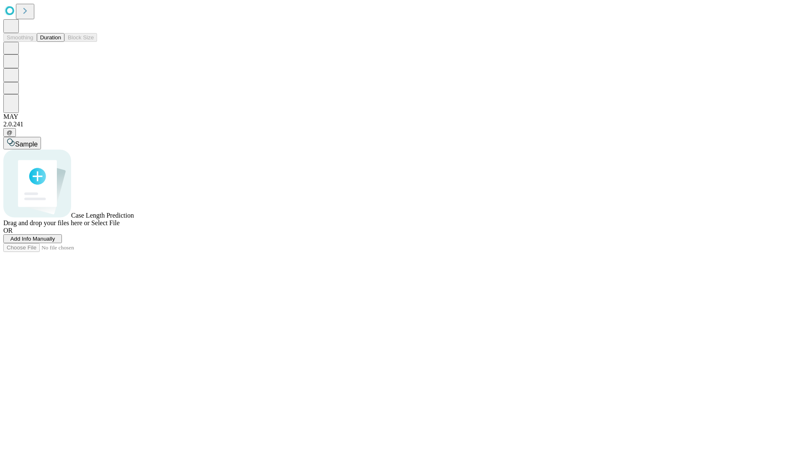
click at [55, 242] on span "Add Info Manually" at bounding box center [32, 238] width 45 height 6
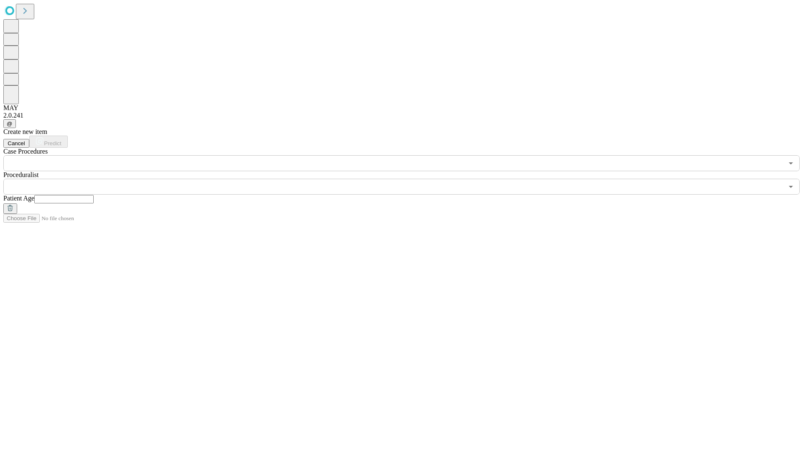
click at [94, 195] on input "text" at bounding box center [63, 199] width 59 height 8
type input "**"
click at [407, 179] on input "text" at bounding box center [393, 187] width 780 height 16
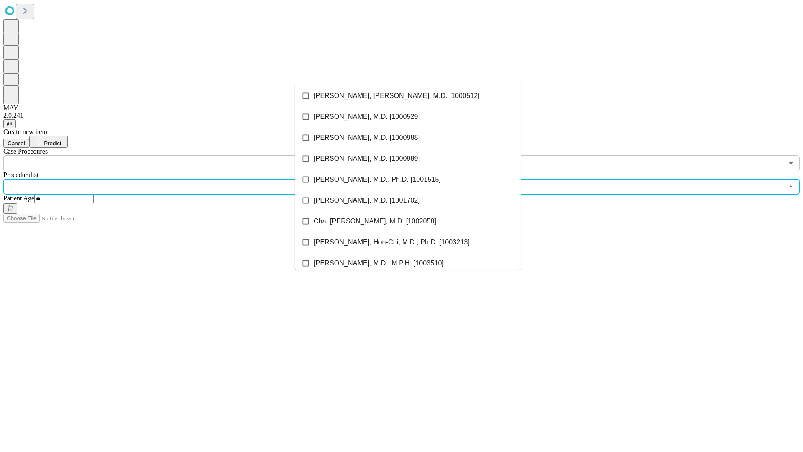
click at [408, 96] on li "[PERSON_NAME], [PERSON_NAME], M.D. [1000512]" at bounding box center [408, 95] width 226 height 21
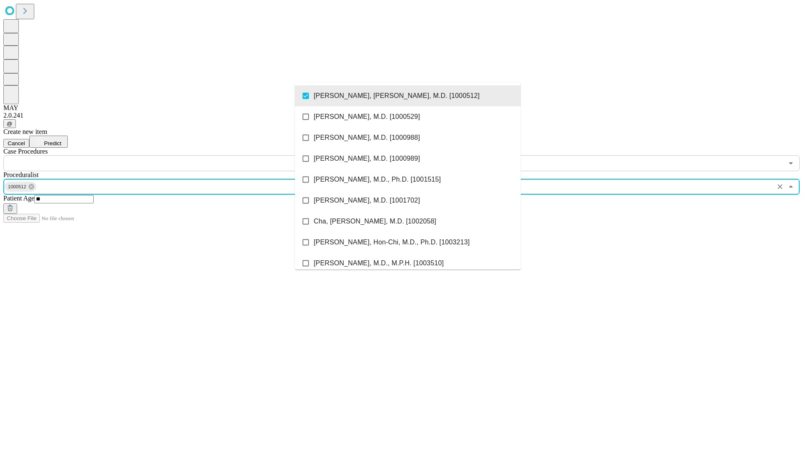
click at [176, 155] on input "text" at bounding box center [393, 163] width 780 height 16
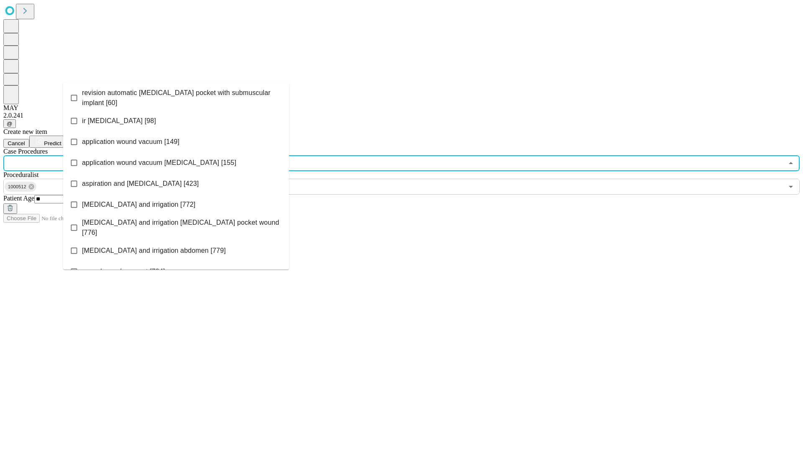
click at [176, 96] on span "revision automatic [MEDICAL_DATA] pocket with submuscular implant [60]" at bounding box center [182, 98] width 200 height 20
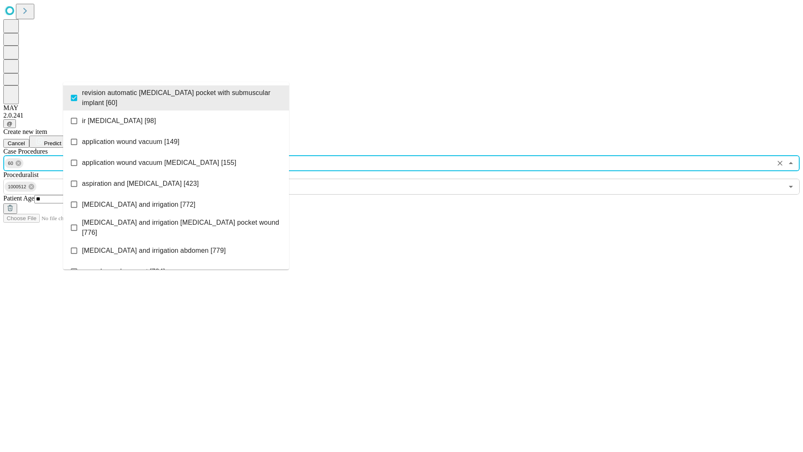
click at [61, 140] on span "Predict" at bounding box center [52, 143] width 17 height 6
